Goal: Task Accomplishment & Management: Complete application form

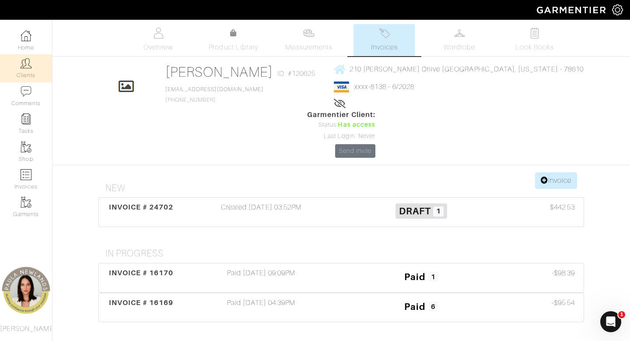
click at [31, 72] on link "Clients" at bounding box center [26, 68] width 52 height 28
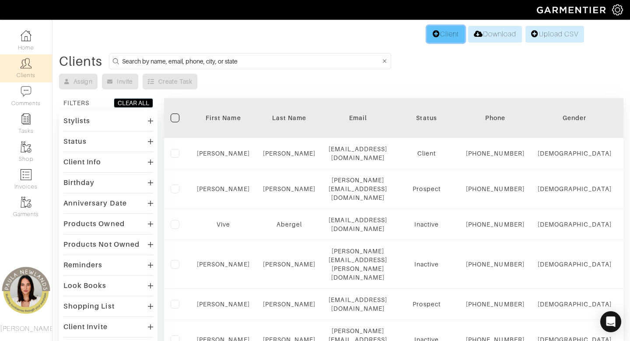
click at [443, 34] on link "Client" at bounding box center [446, 34] width 38 height 17
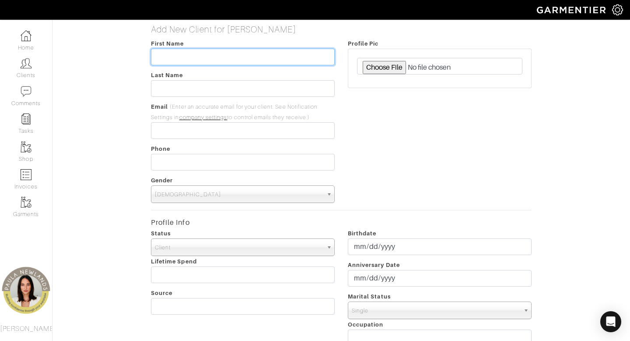
click at [219, 56] on input "text" at bounding box center [243, 57] width 184 height 17
type input "Sabah"
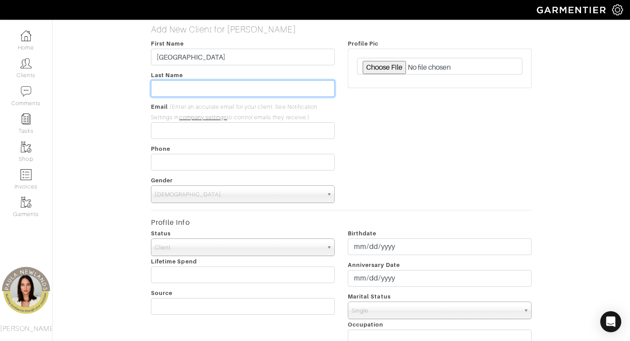
click at [190, 91] on input "text" at bounding box center [243, 88] width 184 height 17
paste input "Cambrelen"
type input "Cambrelen"
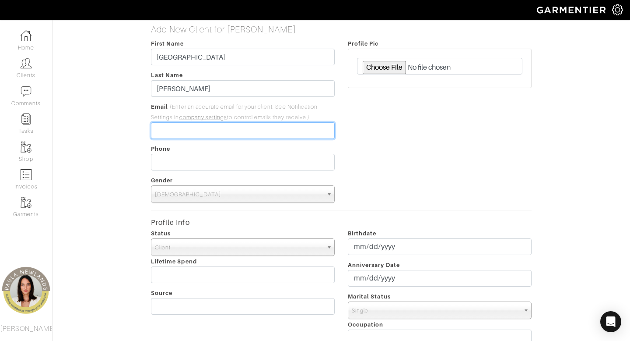
click at [211, 137] on input "email" at bounding box center [243, 130] width 184 height 17
paste input "[EMAIL_ADDRESS][PERSON_NAME][DOMAIN_NAME]"
type input "[EMAIL_ADDRESS][PERSON_NAME][DOMAIN_NAME]"
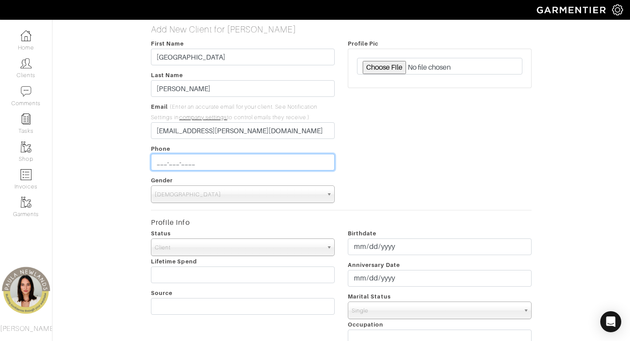
click at [170, 165] on input "___-___-____" at bounding box center [243, 162] width 184 height 17
type input "[PHONE_NUMBER]"
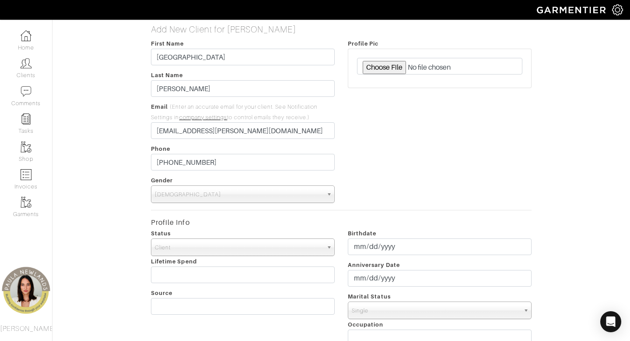
click at [176, 199] on span "[DEMOGRAPHIC_DATA]" at bounding box center [239, 195] width 168 height 18
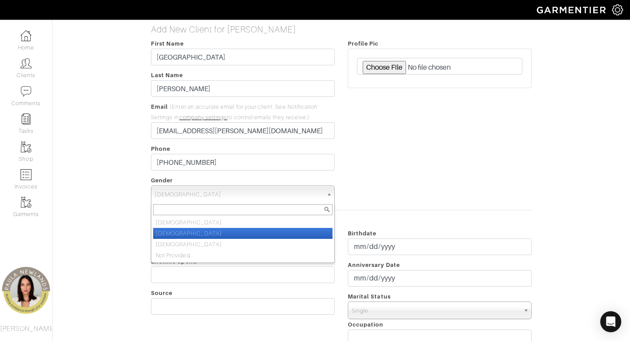
click at [182, 233] on li "[DEMOGRAPHIC_DATA]" at bounding box center [242, 233] width 179 height 11
select select "[DEMOGRAPHIC_DATA]"
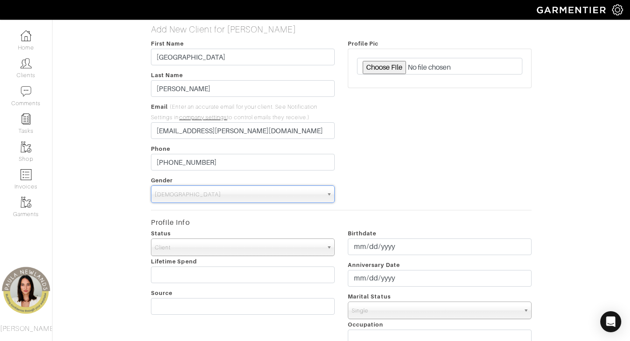
scroll to position [297, 0]
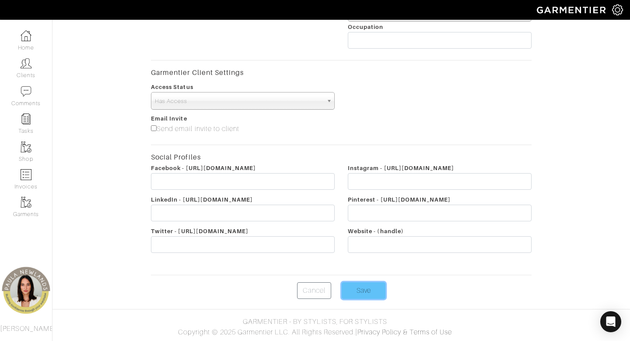
click at [368, 288] on input "Save" at bounding box center [364, 290] width 44 height 17
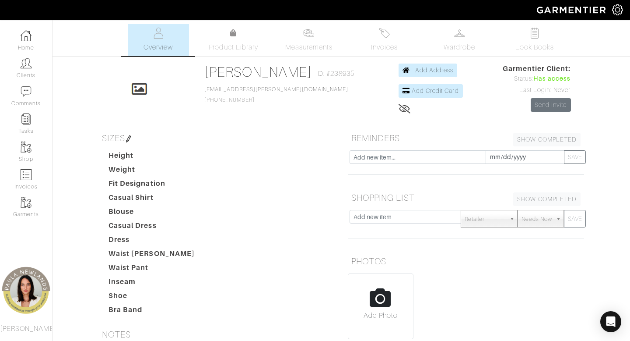
scroll to position [193, 0]
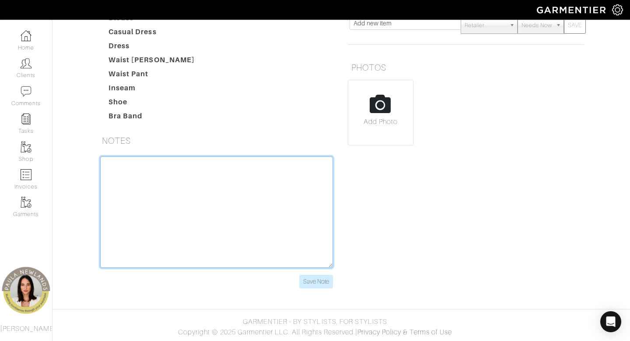
click at [256, 211] on textarea at bounding box center [216, 211] width 233 height 111
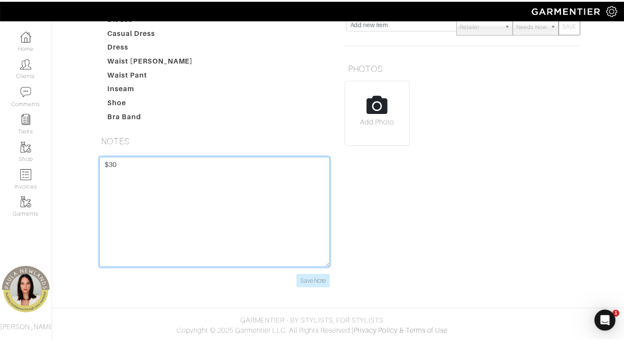
scroll to position [0, 0]
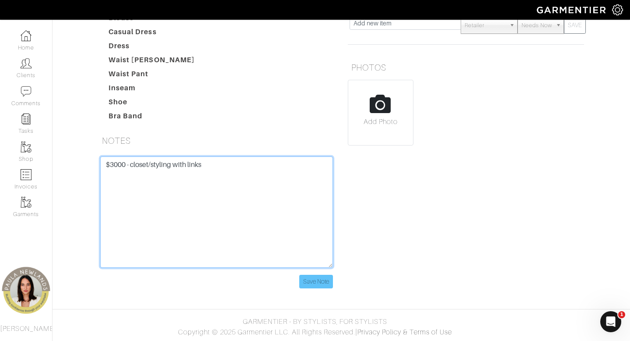
type textarea "$3000 - closet/styling with links"
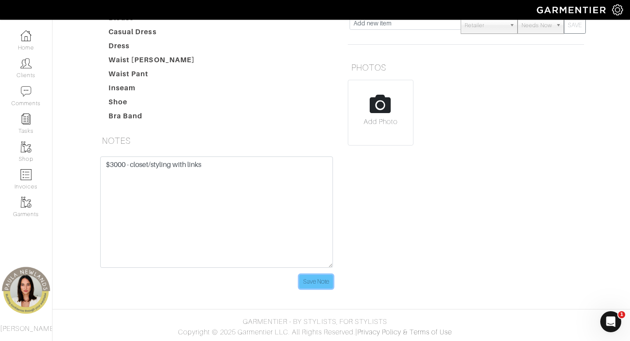
click at [324, 281] on input "Save Note" at bounding box center [316, 281] width 34 height 14
click at [320, 287] on input "Save Note" at bounding box center [313, 281] width 34 height 14
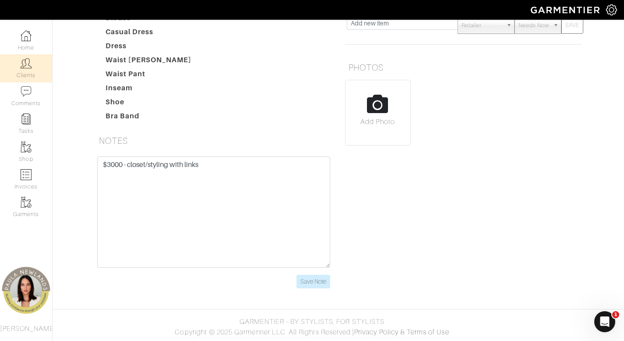
click at [38, 71] on link "Clients" at bounding box center [26, 68] width 52 height 28
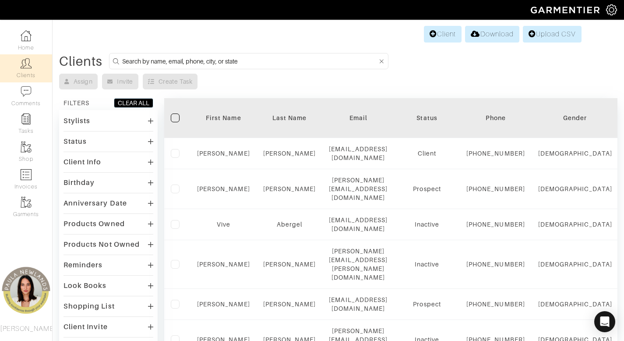
click at [248, 58] on input at bounding box center [249, 61] width 255 height 11
type input "lisa"
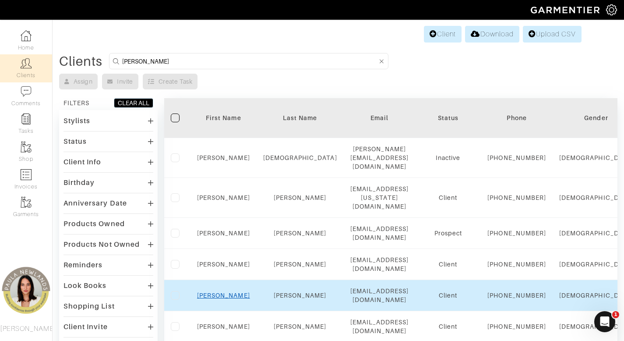
click at [225, 299] on link "Lisa" at bounding box center [223, 295] width 53 height 7
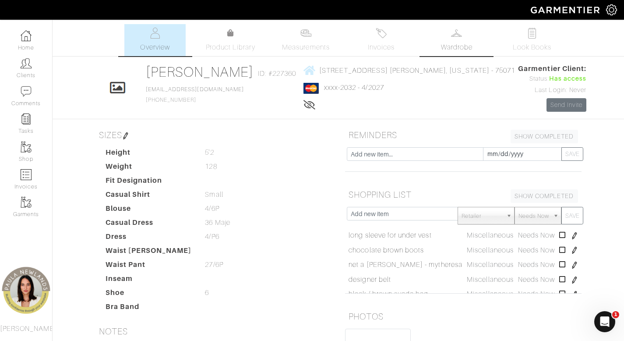
click at [464, 42] on span "Wardrobe" at bounding box center [457, 47] width 32 height 11
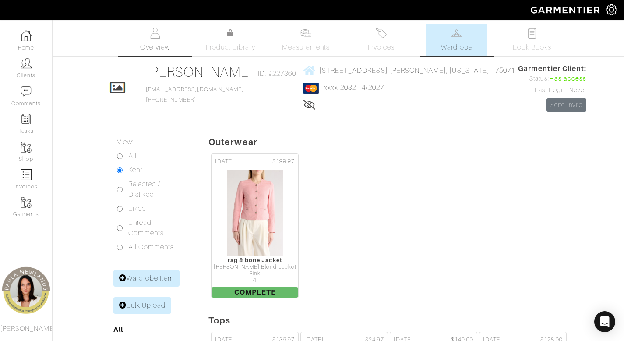
click at [154, 40] on link "Overview" at bounding box center [154, 40] width 61 height 32
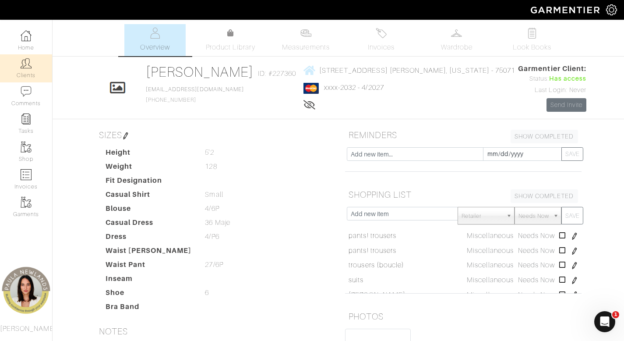
click at [32, 68] on link "Clients" at bounding box center [26, 68] width 52 height 28
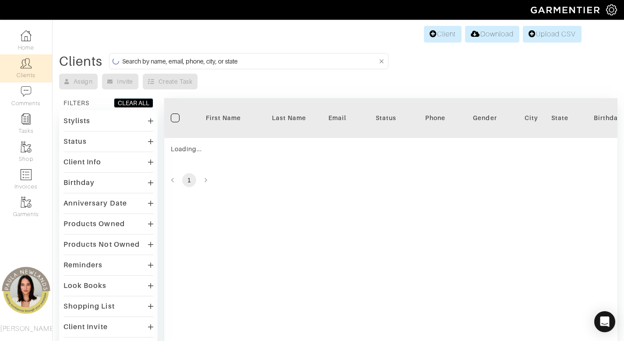
click at [248, 65] on input at bounding box center [249, 61] width 255 height 11
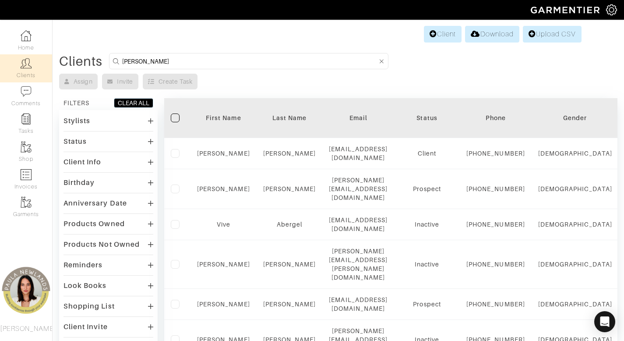
type input "[PERSON_NAME]"
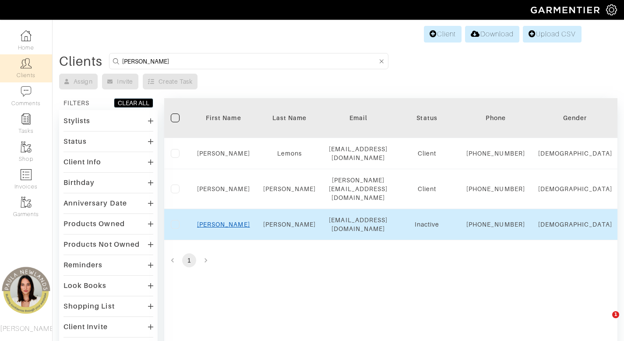
click at [221, 228] on link "[PERSON_NAME]" at bounding box center [223, 224] width 53 height 7
